Goal: Transaction & Acquisition: Purchase product/service

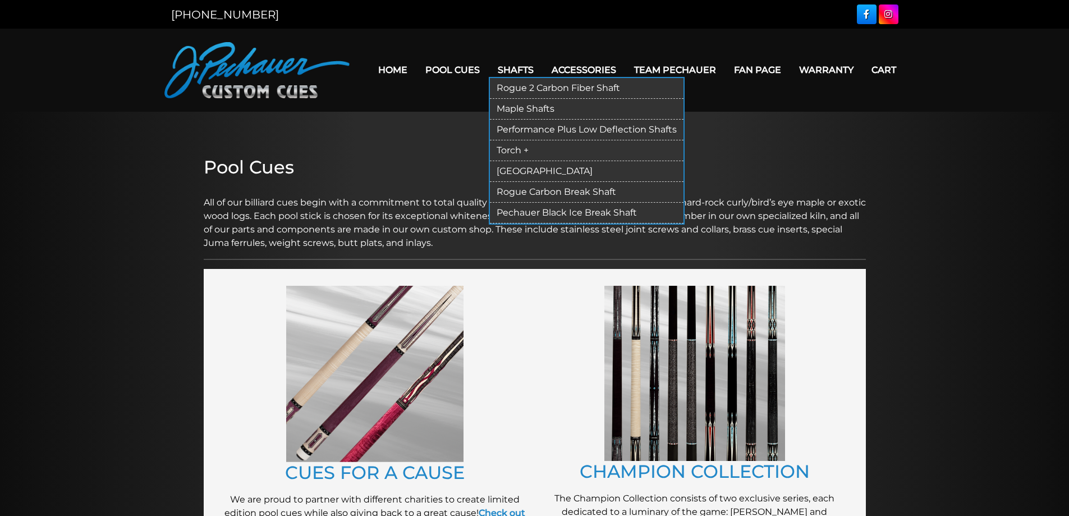
click at [516, 150] on link "Torch +" at bounding box center [587, 150] width 194 height 21
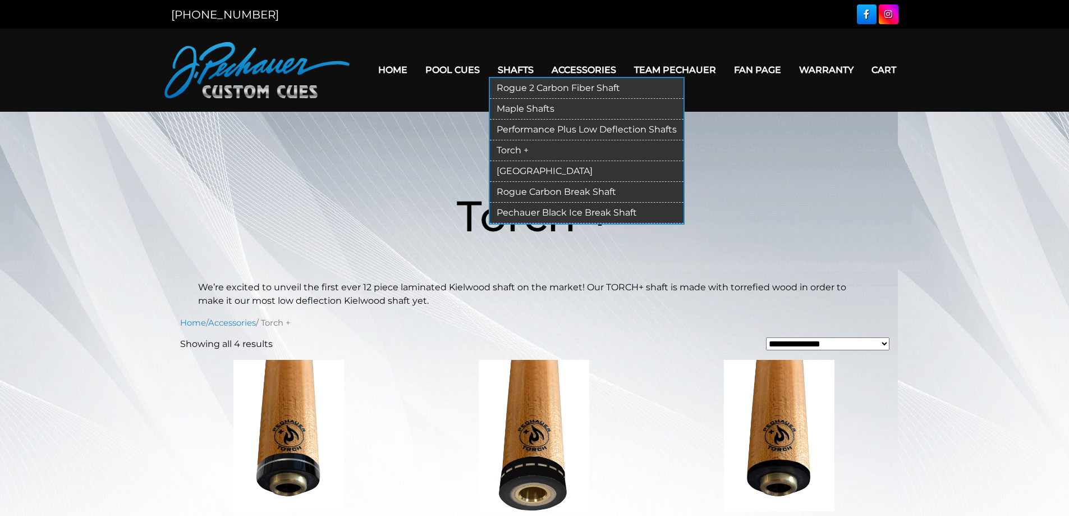
click at [530, 168] on link "[GEOGRAPHIC_DATA]" at bounding box center [587, 171] width 194 height 21
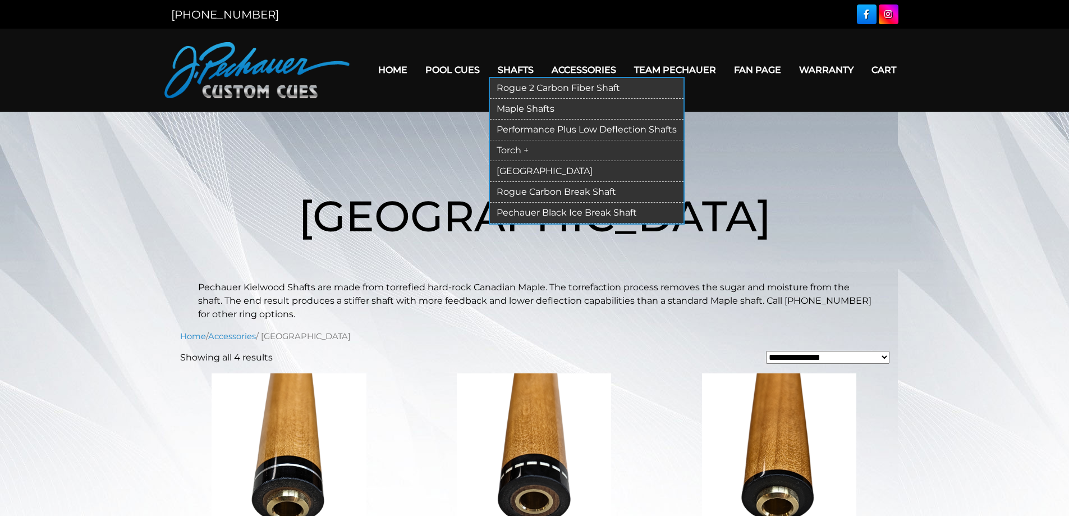
click at [529, 85] on link "Rogue 2 Carbon Fiber Shaft" at bounding box center [587, 88] width 194 height 21
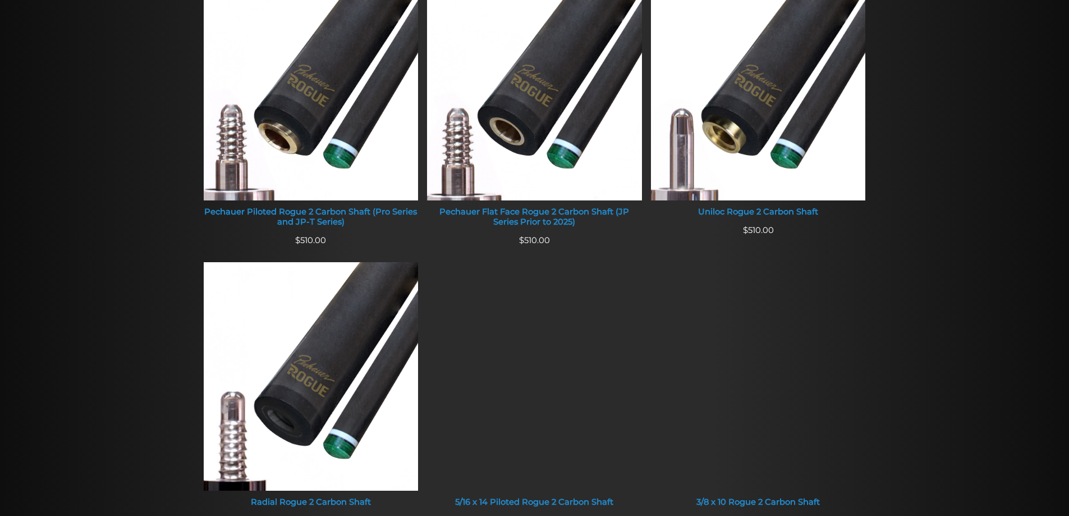
scroll to position [509, 0]
